Goal: Navigation & Orientation: Find specific page/section

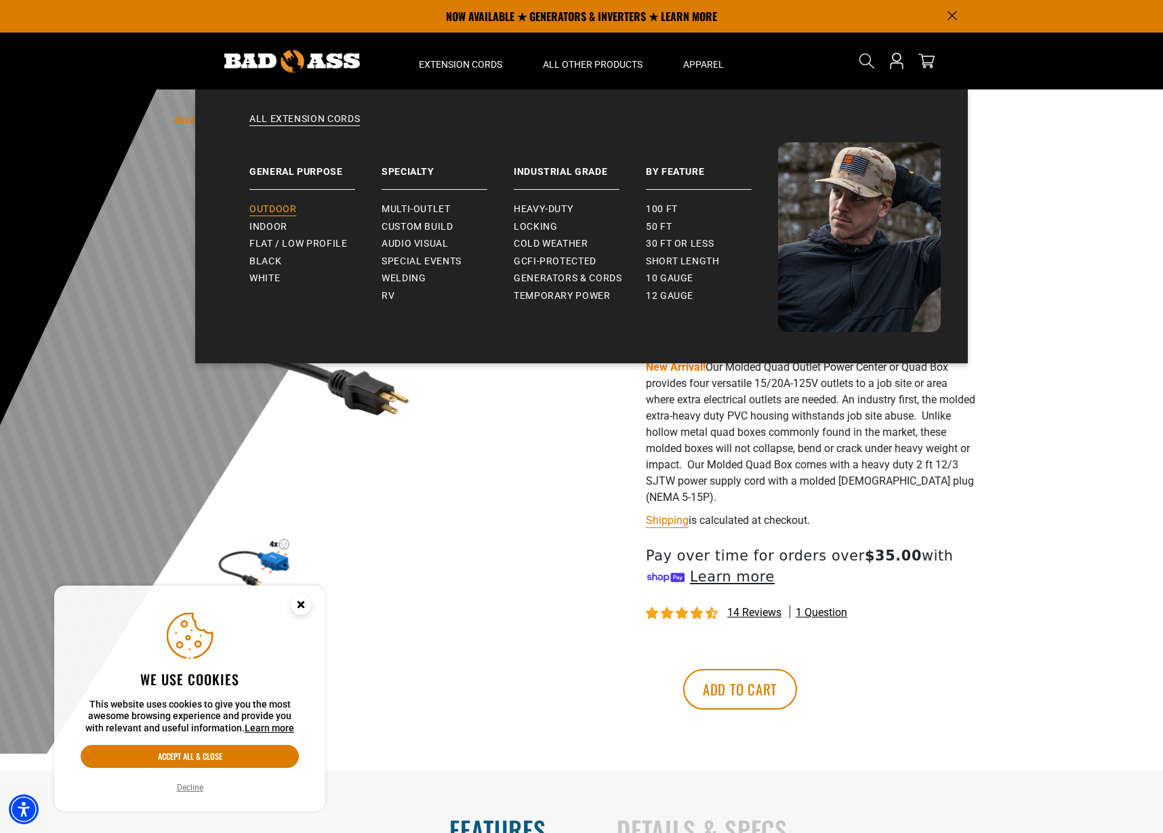
click at [272, 206] on span "Outdoor" at bounding box center [272, 209] width 47 height 12
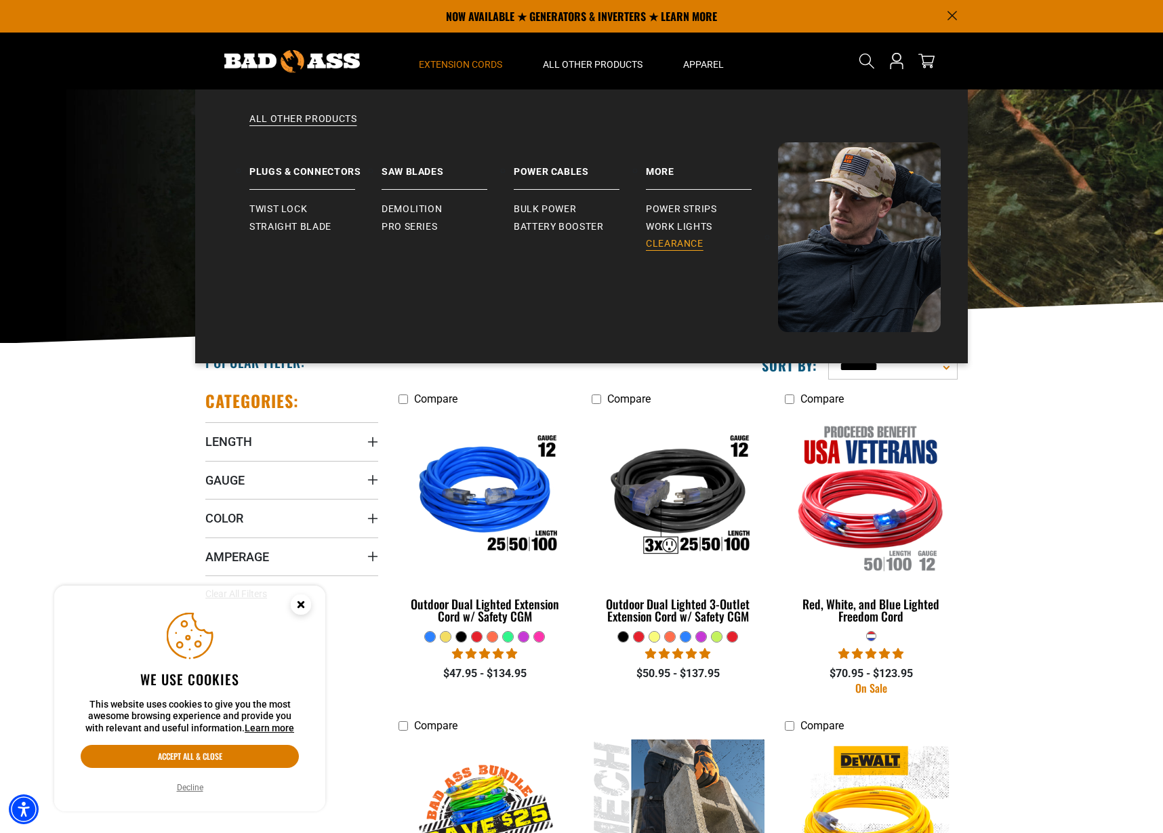
click at [666, 239] on span "Clearance" at bounding box center [675, 244] width 58 height 12
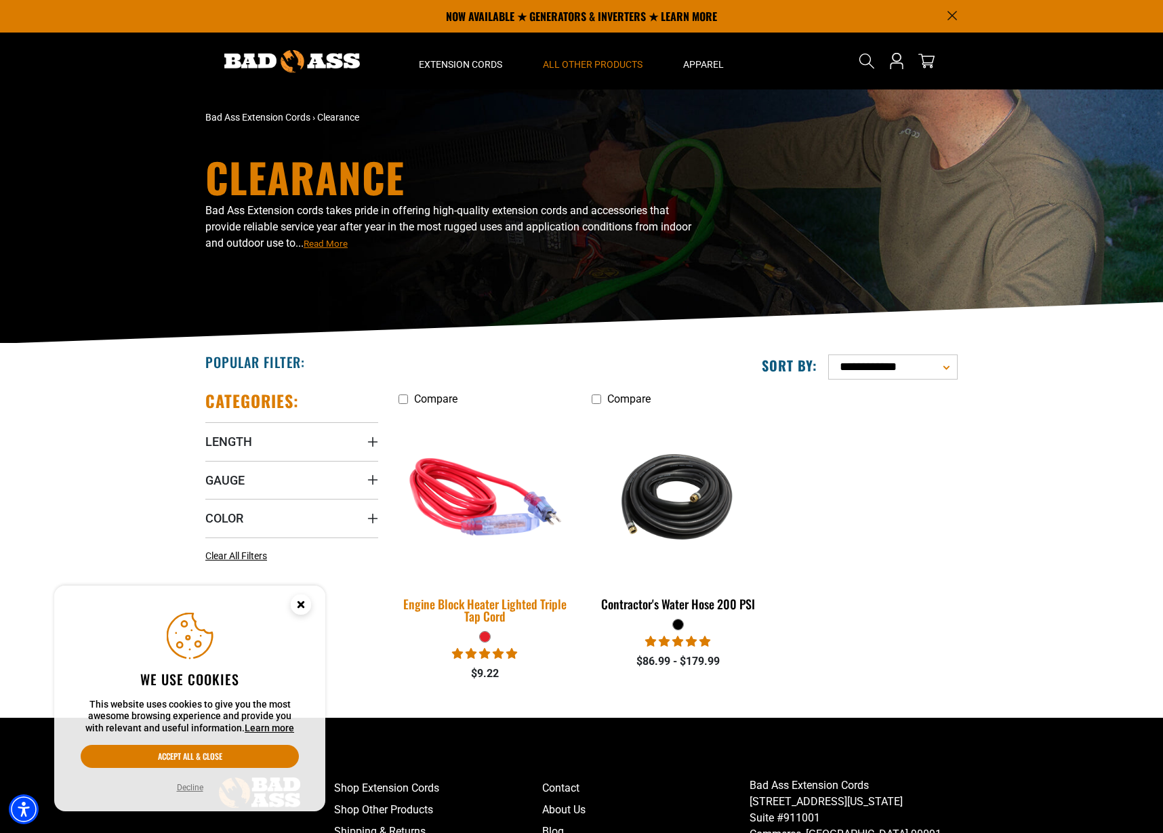
click at [454, 514] on img at bounding box center [485, 496] width 190 height 173
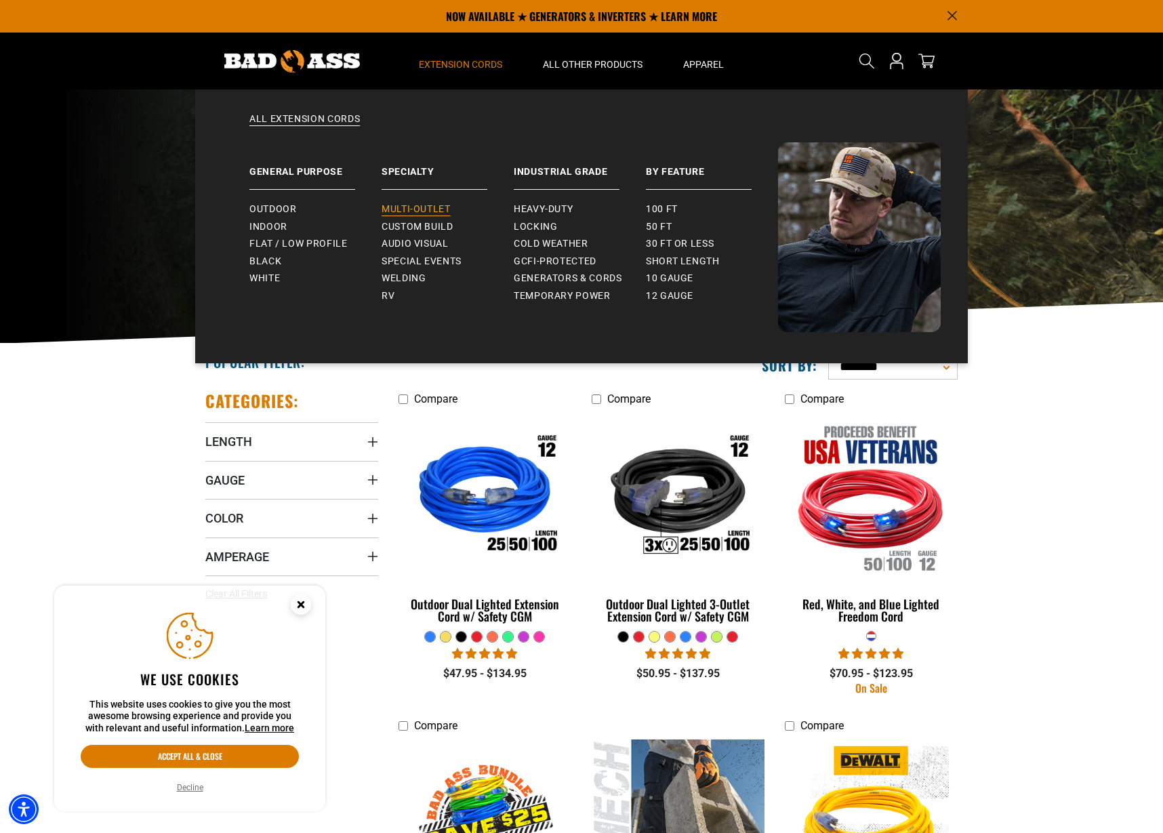
click at [428, 203] on span "Multi-Outlet" at bounding box center [415, 209] width 69 height 12
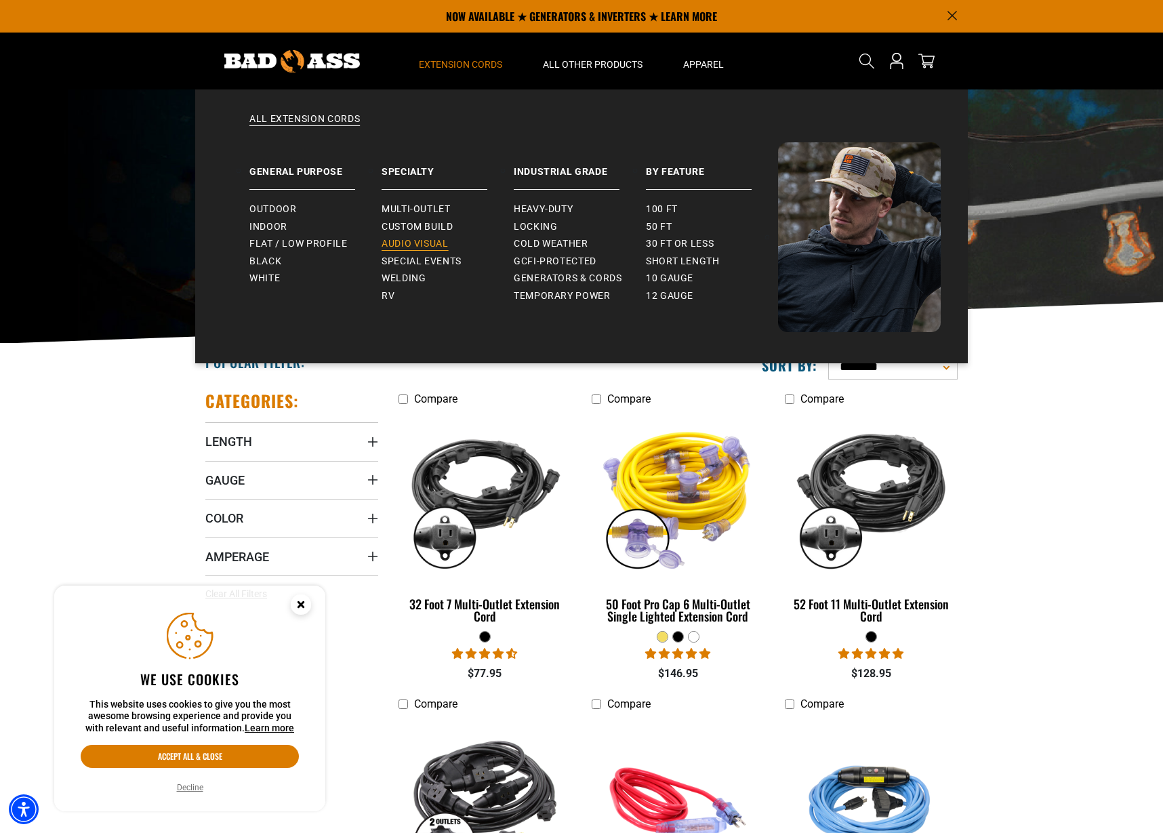
click at [422, 246] on span "Audio Visual" at bounding box center [414, 244] width 67 height 12
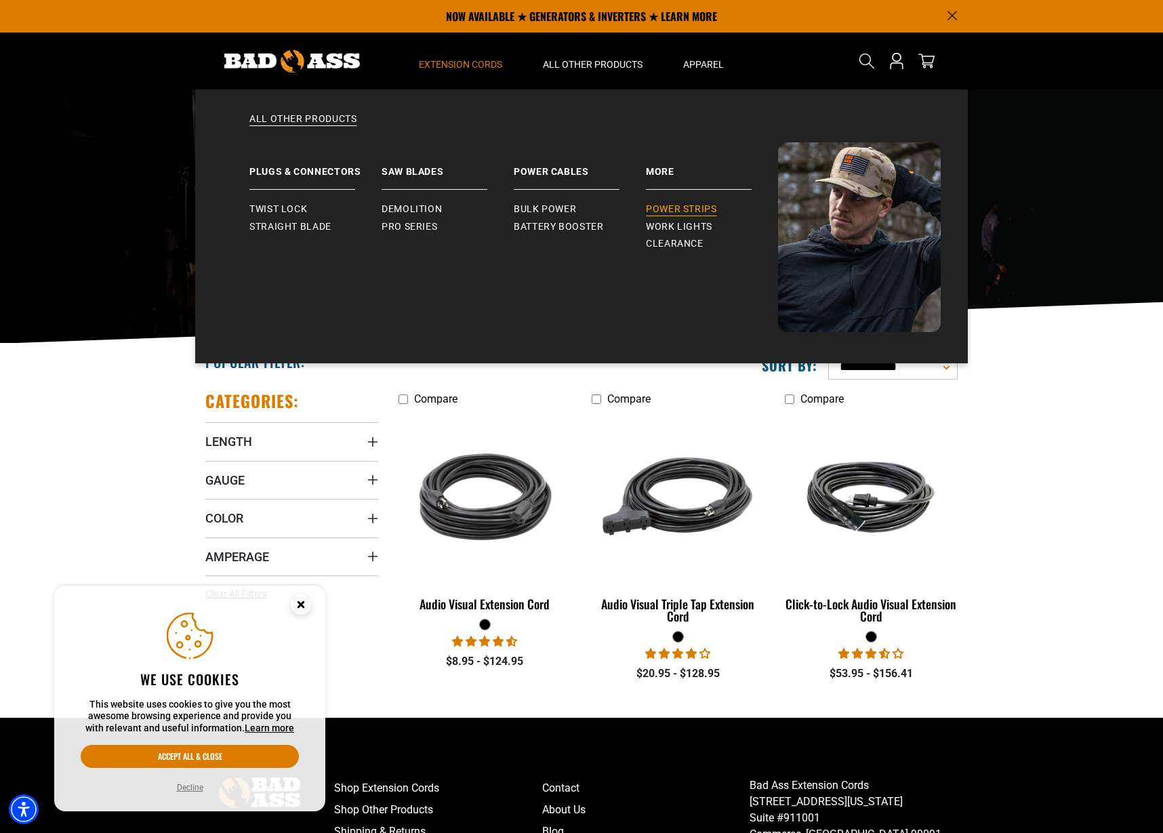
click at [685, 205] on span "Power Strips" at bounding box center [681, 209] width 71 height 12
